Goal: Complete application form

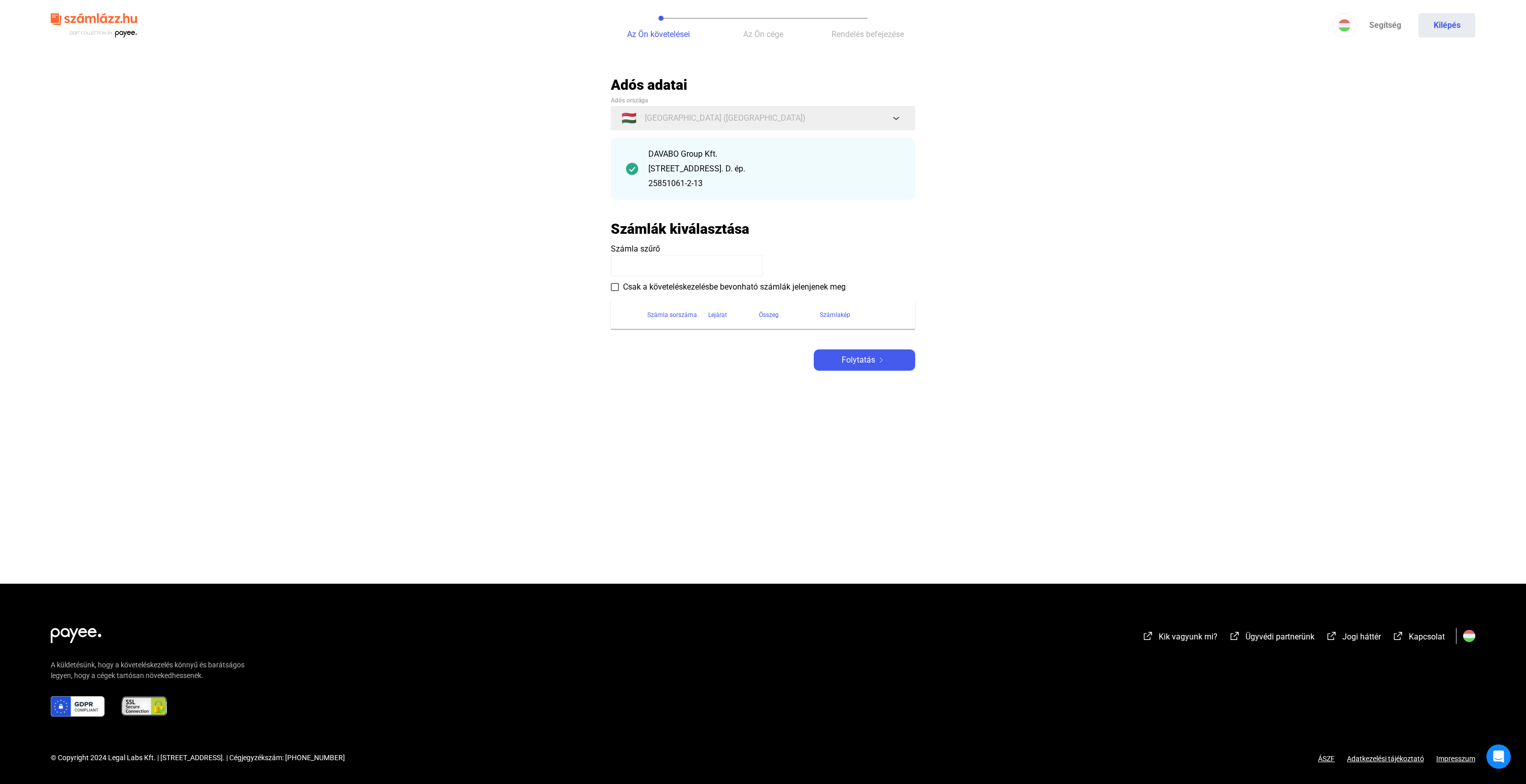
click at [790, 387] on main "Automatikusan mentve Adós adatai Adós országa 🇭🇺 [GEOGRAPHIC_DATA] ([GEOGRAPHIC…" at bounding box center [763, 329] width 1526 height 507
click at [783, 347] on div "Adós adatai Adós országa 🇭🇺 [GEOGRAPHIC_DATA] ([GEOGRAPHIC_DATA]) DAVABO Group …" at bounding box center [763, 223] width 304 height 295
click at [736, 175] on div "DAVABO Group Kft. [STREET_ADDRESS] D. ép. 25851061-2-13" at bounding box center [774, 169] width 252 height 41
click at [615, 288] on span at bounding box center [615, 287] width 8 height 8
drag, startPoint x: 669, startPoint y: 291, endPoint x: 677, endPoint y: 285, distance: 10.0
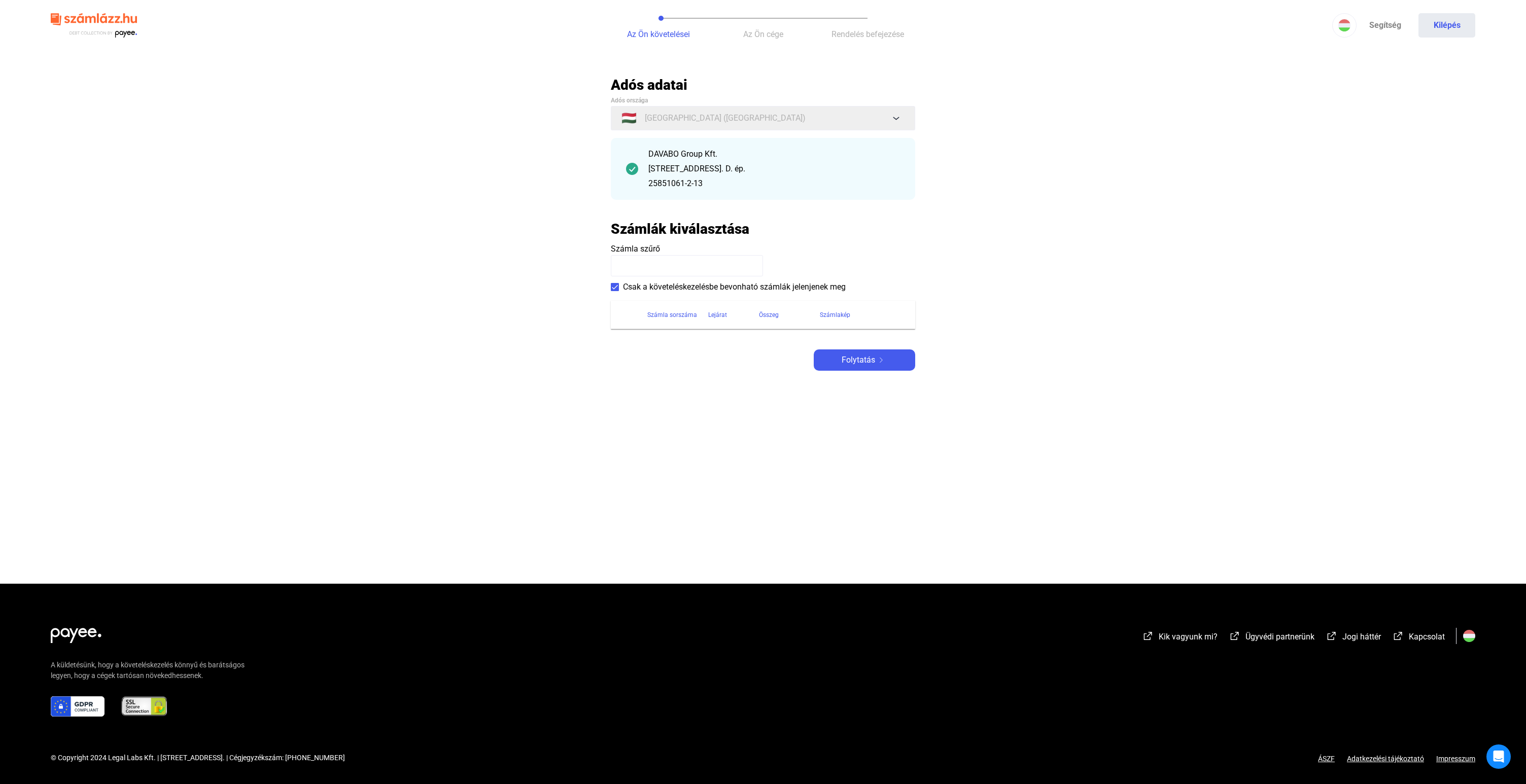
click at [669, 291] on span "Csak a követeléskezelésbe bevonható számlák jelenjenek meg" at bounding box center [735, 287] width 223 height 12
click at [688, 264] on input at bounding box center [687, 266] width 152 height 21
type input "******"
